Goal: Participate in discussion: Engage in conversation with other users on a specific topic

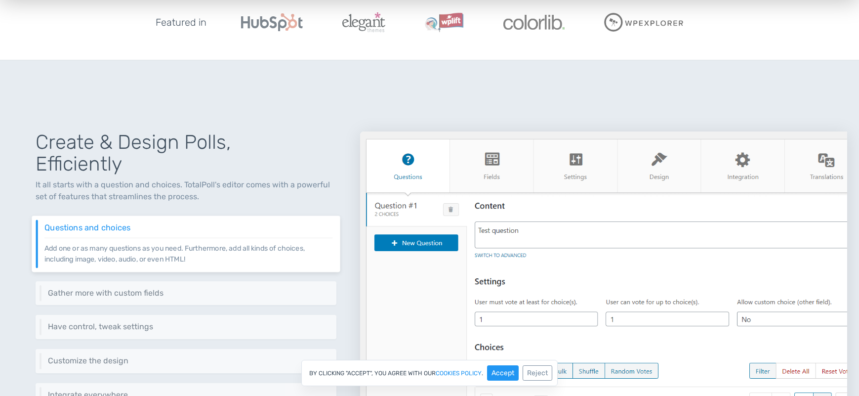
scroll to position [346, 0]
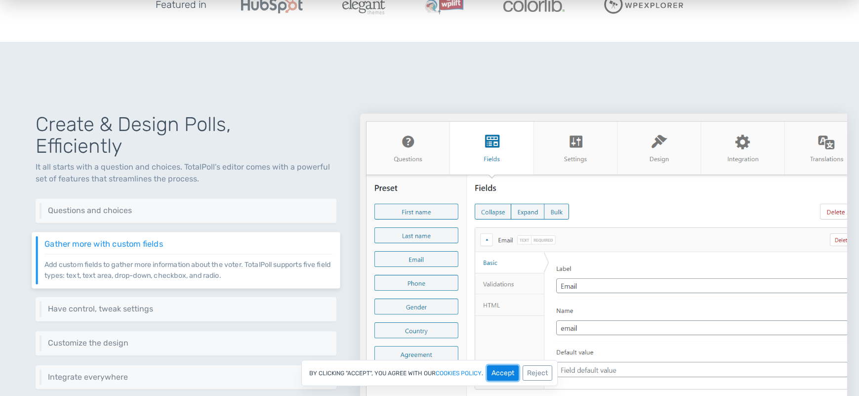
click at [507, 375] on button "Accept" at bounding box center [503, 372] width 32 height 15
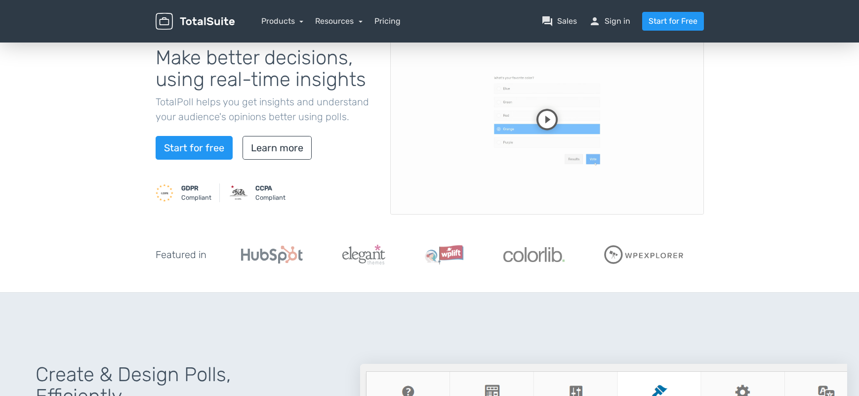
scroll to position [0, 0]
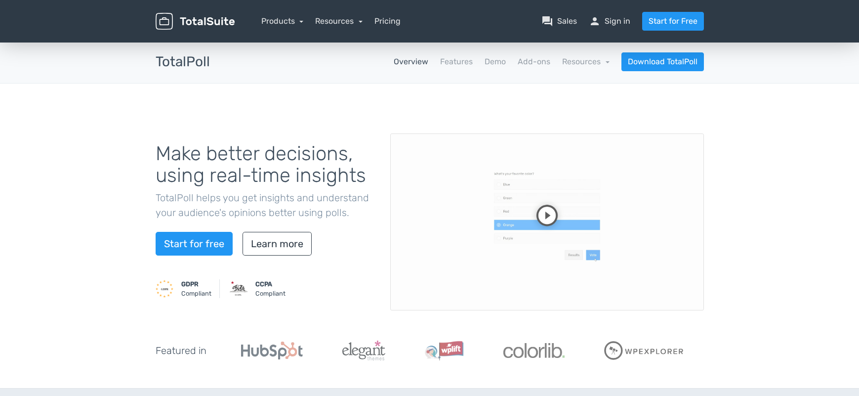
click at [544, 213] on video at bounding box center [547, 221] width 314 height 177
click at [688, 299] on video at bounding box center [547, 221] width 314 height 177
click at [642, 271] on video at bounding box center [547, 221] width 314 height 177
click at [581, 222] on video at bounding box center [547, 221] width 314 height 177
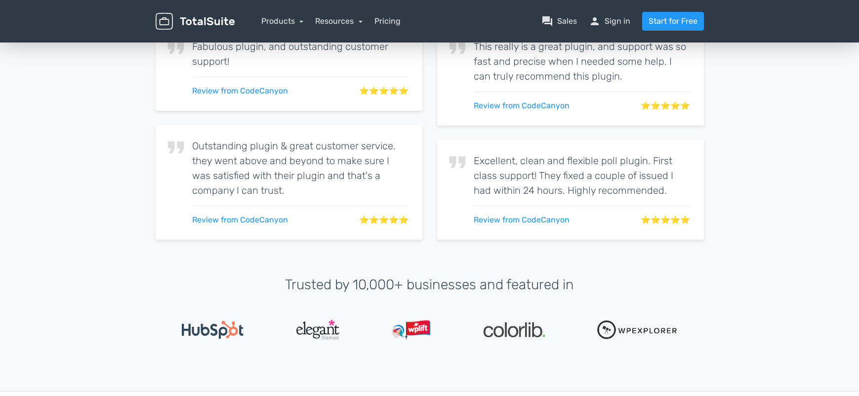
scroll to position [1877, 0]
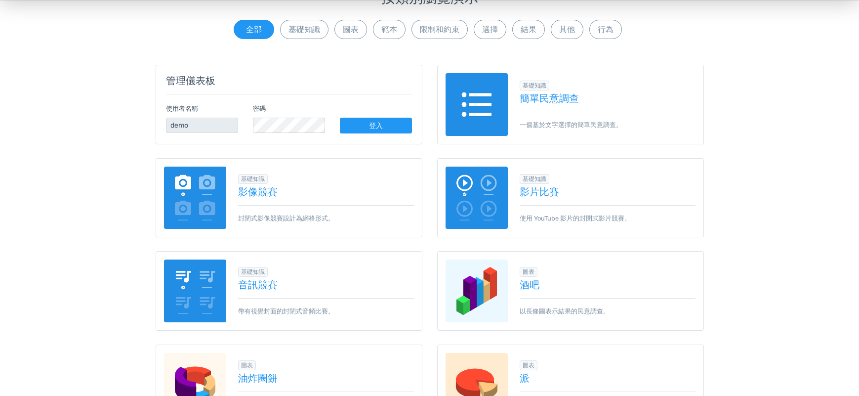
scroll to position [148, 0]
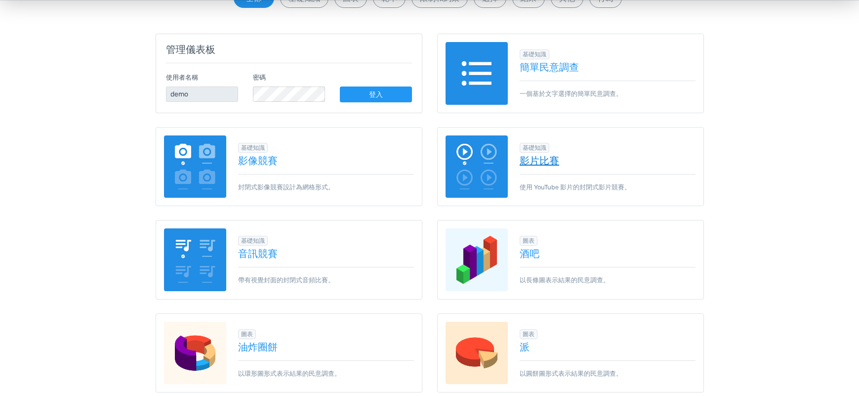
click at [554, 161] on font "影片比賽" at bounding box center [540, 161] width 40 height 12
click at [254, 159] on font "影像競賽" at bounding box center [258, 161] width 40 height 12
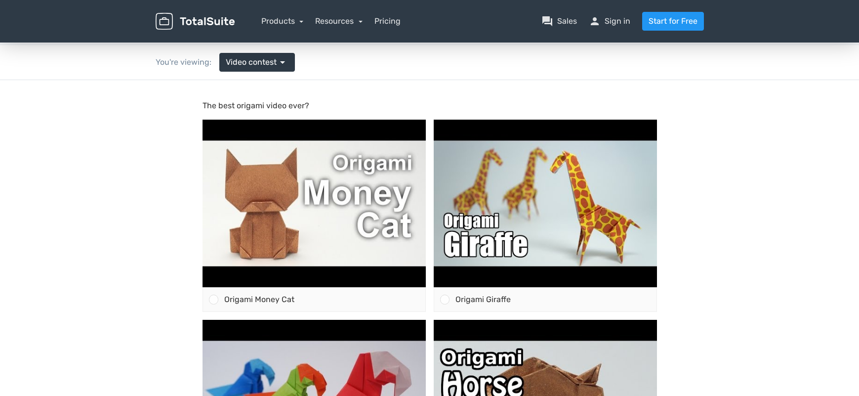
scroll to position [99, 0]
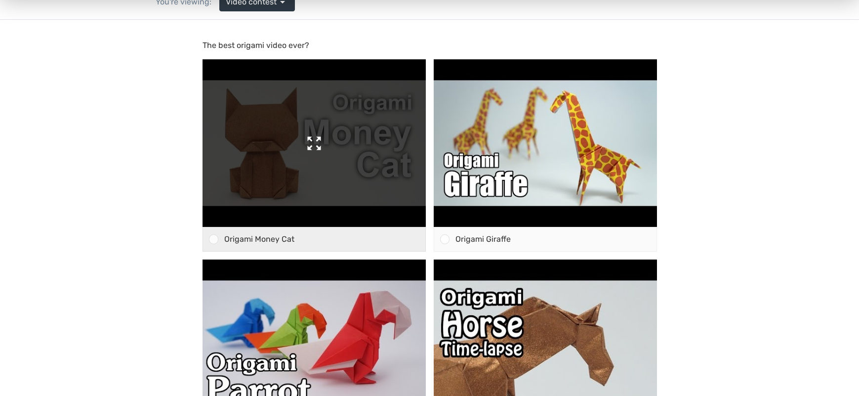
click at [366, 189] on img at bounding box center [314, 142] width 223 height 167
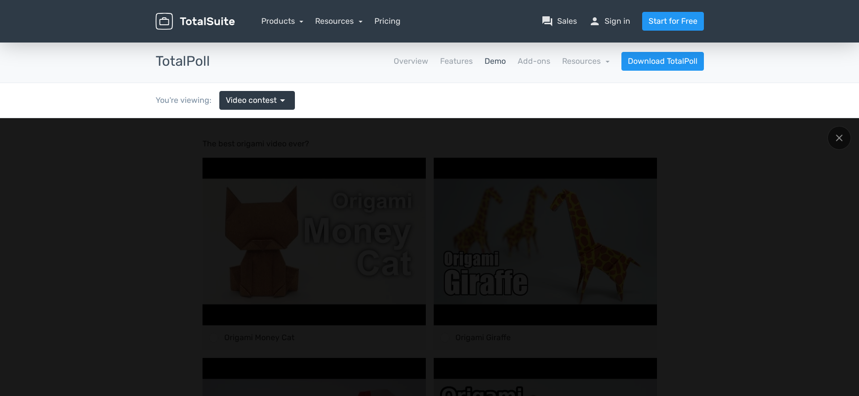
scroll to position [0, 0]
click at [836, 137] on icon at bounding box center [838, 137] width 7 height 7
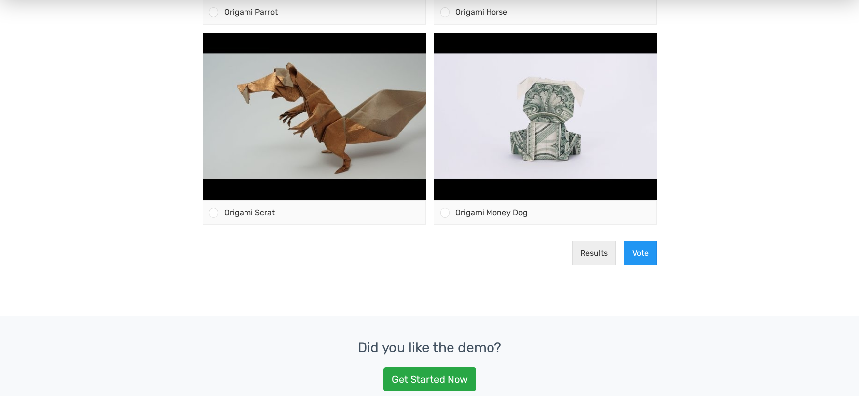
scroll to position [543, 0]
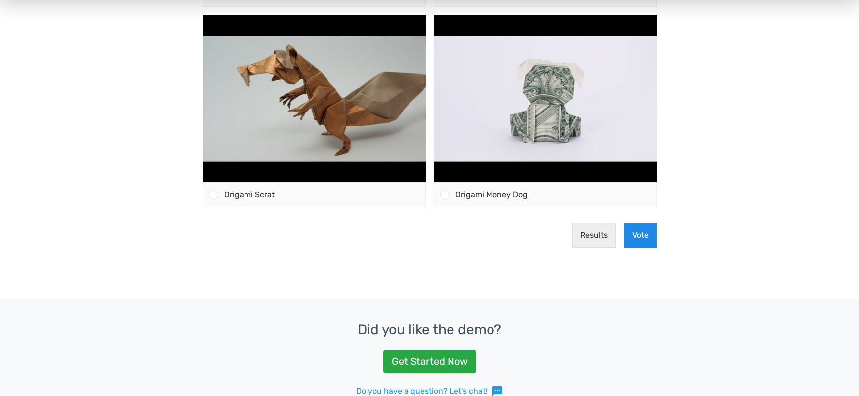
click at [644, 239] on button "Vote" at bounding box center [640, 235] width 33 height 25
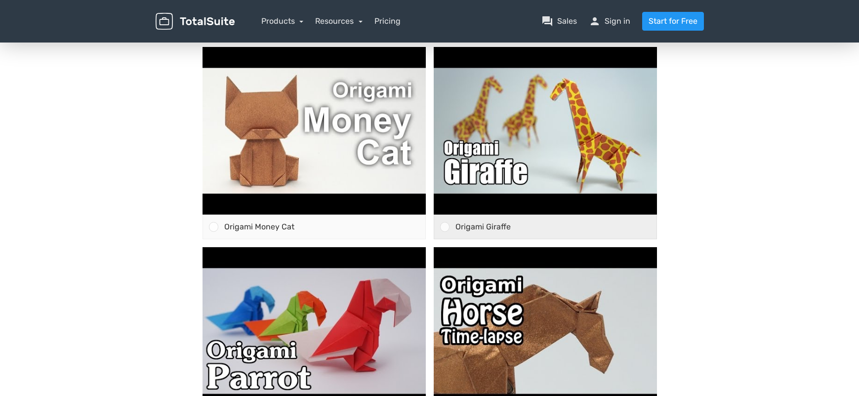
scroll to position [148, 0]
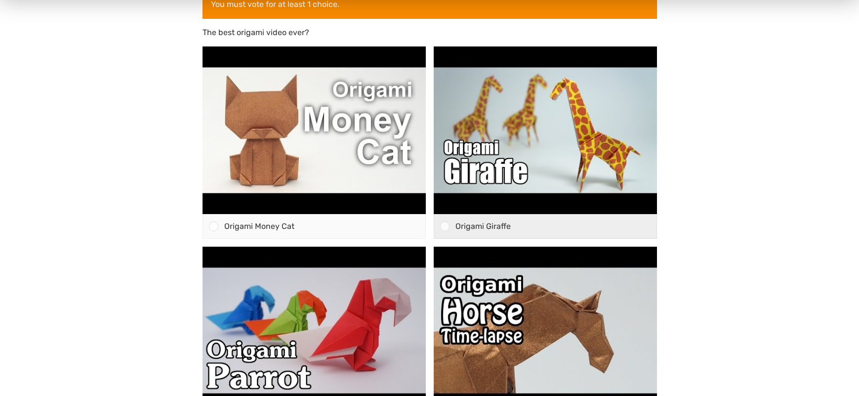
click at [449, 226] on div at bounding box center [444, 225] width 9 height 9
click at [445, 226] on input "Origami Giraffe" at bounding box center [445, 226] width 0 height 0
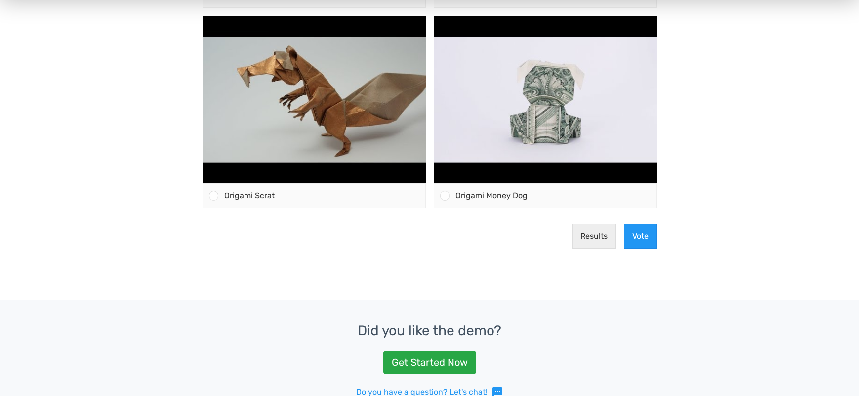
scroll to position [593, 0]
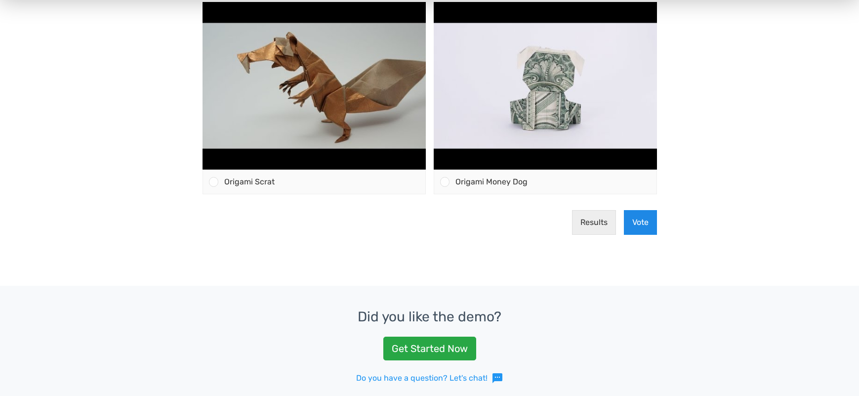
click at [642, 227] on button "Vote" at bounding box center [640, 222] width 33 height 25
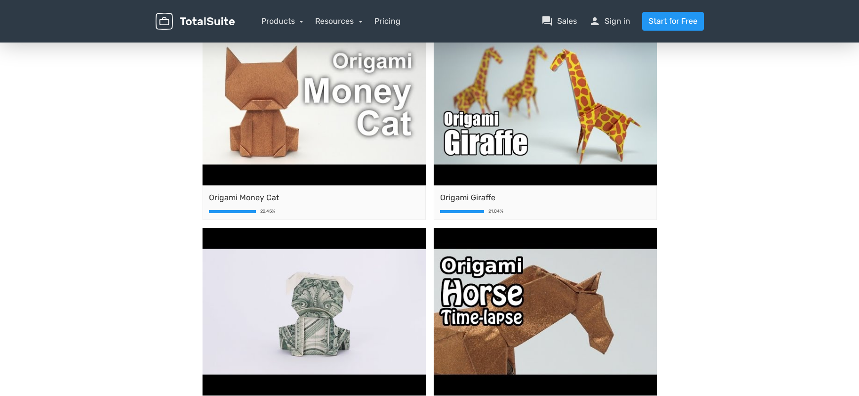
scroll to position [49, 0]
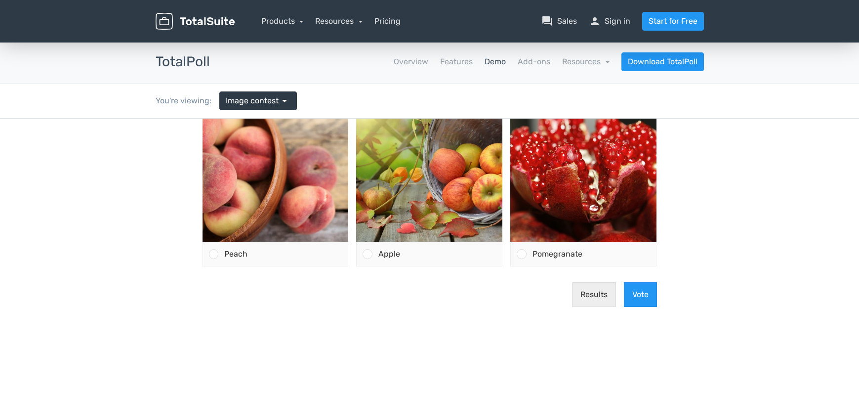
scroll to position [249, 0]
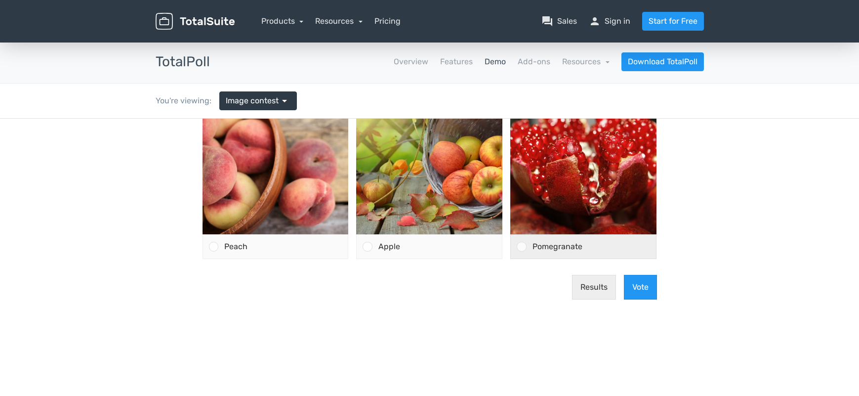
click at [518, 247] on div at bounding box center [521, 246] width 9 height 9
click at [522, 247] on input "Pomegranate" at bounding box center [522, 247] width 0 height 0
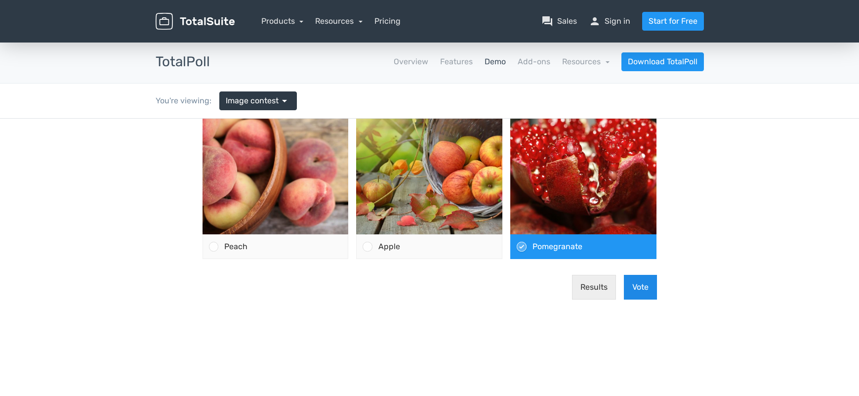
click at [643, 286] on button "Vote" at bounding box center [640, 287] width 33 height 25
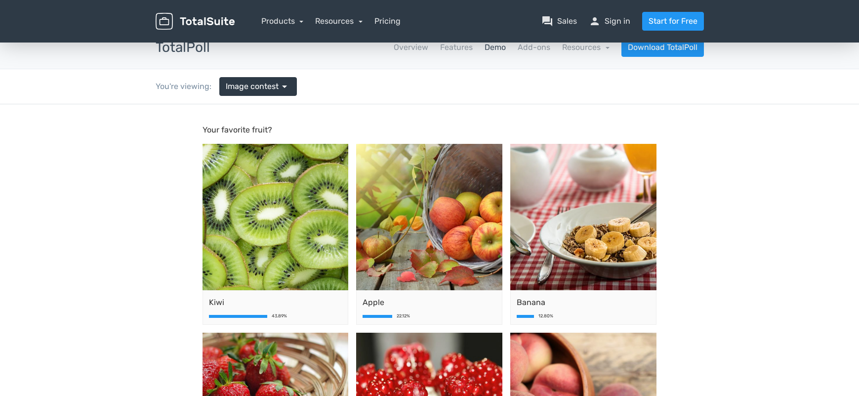
scroll to position [0, 0]
